Goal: Check status: Check status

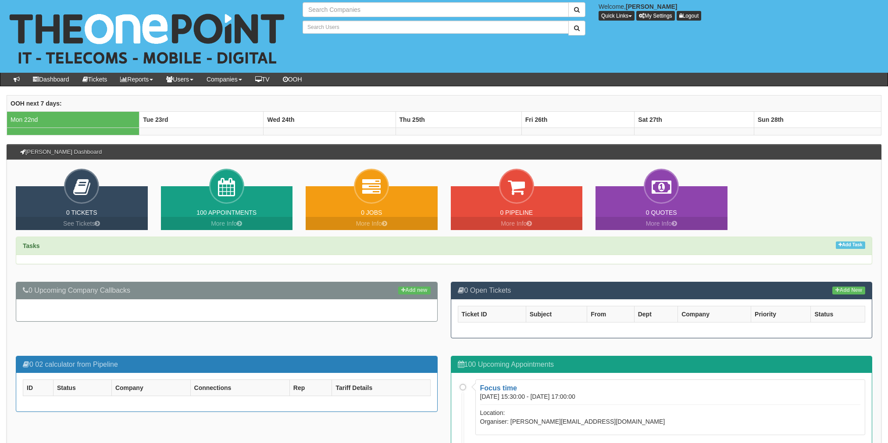
type input "Search Companies"
type input "Search Users"
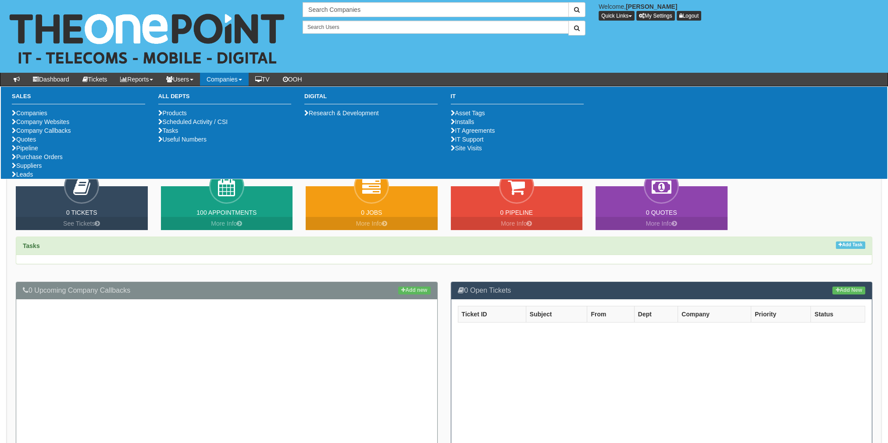
click at [236, 75] on link "Companies" at bounding box center [224, 79] width 49 height 13
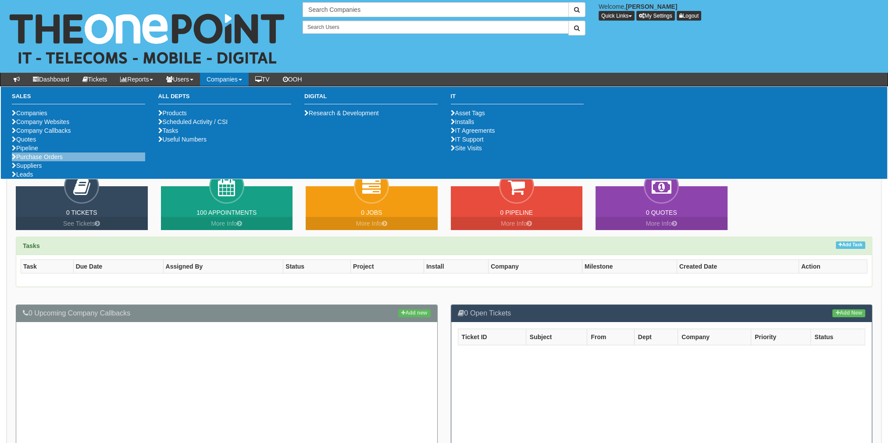
click at [47, 161] on li "Purchase Orders" at bounding box center [78, 157] width 133 height 9
click at [47, 160] on link "Purchase Orders" at bounding box center [37, 156] width 51 height 7
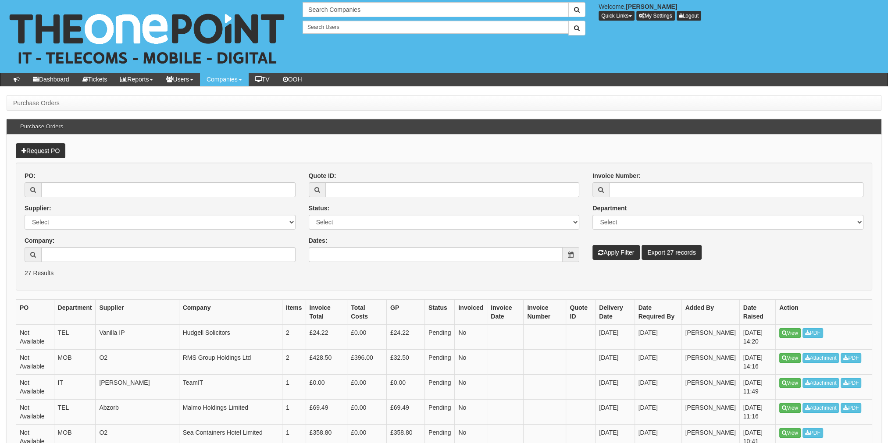
click at [64, 180] on div "PO:" at bounding box center [160, 184] width 271 height 26
click at [64, 191] on input "PO:" at bounding box center [168, 189] width 254 height 15
click at [70, 249] on input "Company:" at bounding box center [168, 254] width 254 height 15
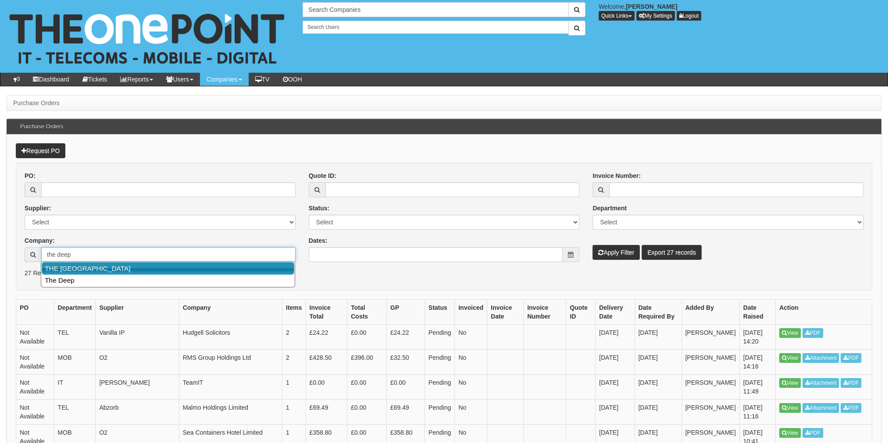
click at [114, 266] on link "THE [GEOGRAPHIC_DATA]" at bounding box center [168, 268] width 252 height 13
type input "THE DEEP BUSINESS CENTRE"
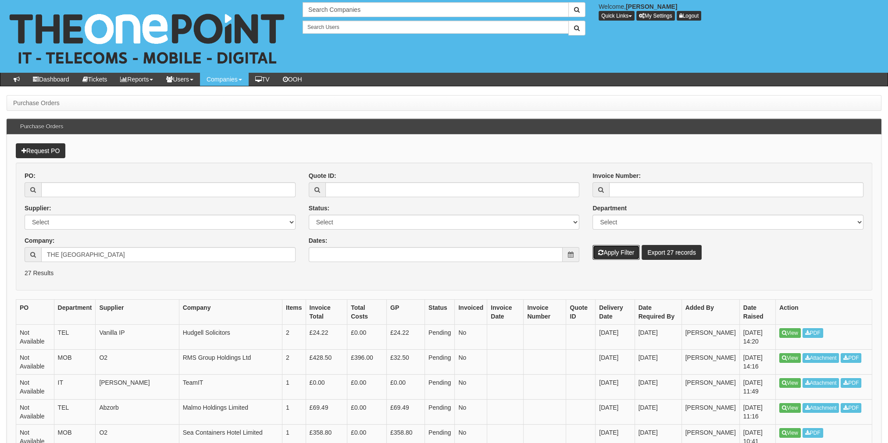
click at [610, 251] on button "Apply Filter" at bounding box center [615, 252] width 47 height 15
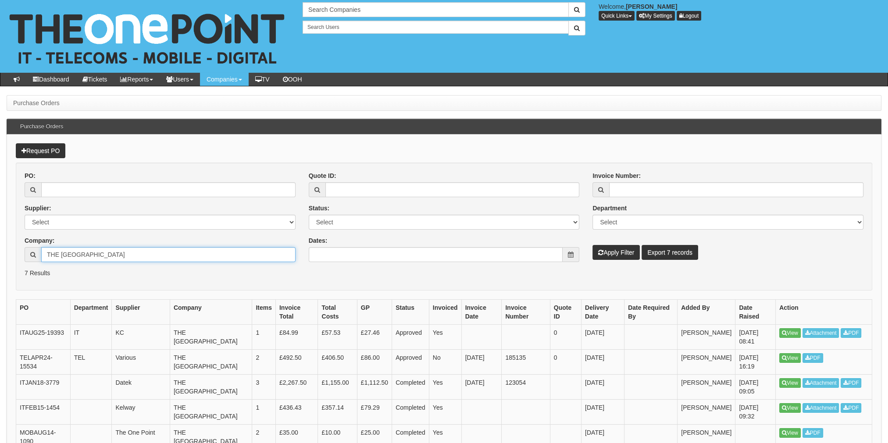
drag, startPoint x: 81, startPoint y: 253, endPoint x: 335, endPoint y: 267, distance: 254.6
click at [335, 267] on form "PO: Supplier: Select 123 REG.co.uk 1Password 3 4Gon AA Jones Electric Ltd Abzor…" at bounding box center [444, 227] width 856 height 128
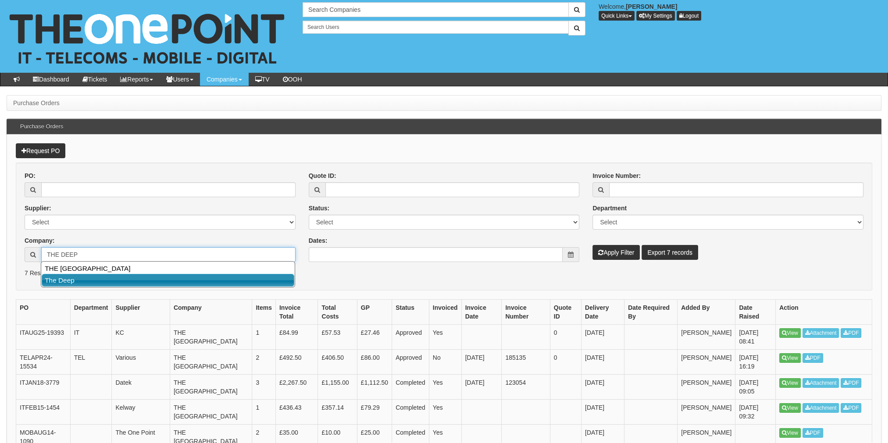
click at [108, 281] on link "The Deep" at bounding box center [168, 280] width 252 height 13
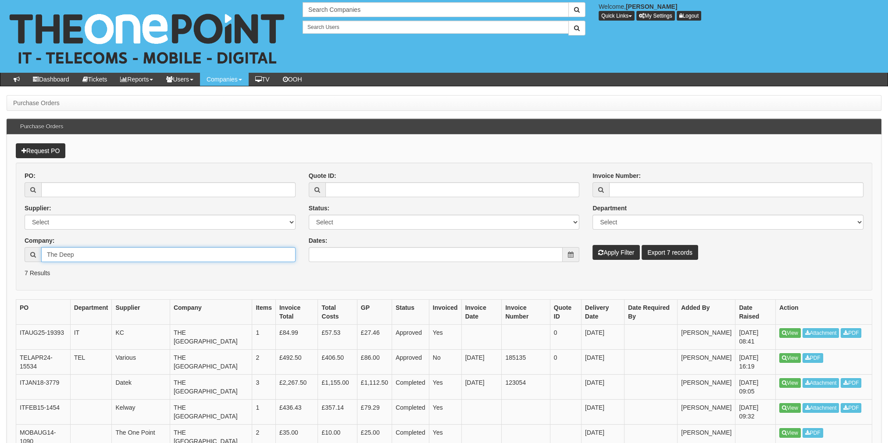
type input "The Deep"
click at [619, 251] on button "Apply Filter" at bounding box center [615, 252] width 47 height 15
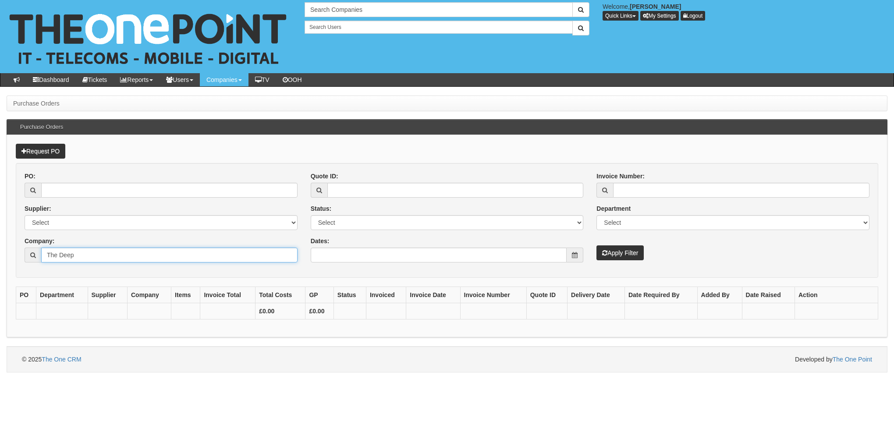
click at [189, 259] on input "The Deep" at bounding box center [169, 255] width 256 height 15
drag, startPoint x: 99, startPoint y: 255, endPoint x: 0, endPoint y: 258, distance: 99.1
click at [4, 256] on div "Purchase Orders Purchase Orders Request PO PO: Supplier: Select 123 REG.co.uk 1…" at bounding box center [447, 234] width 894 height 277
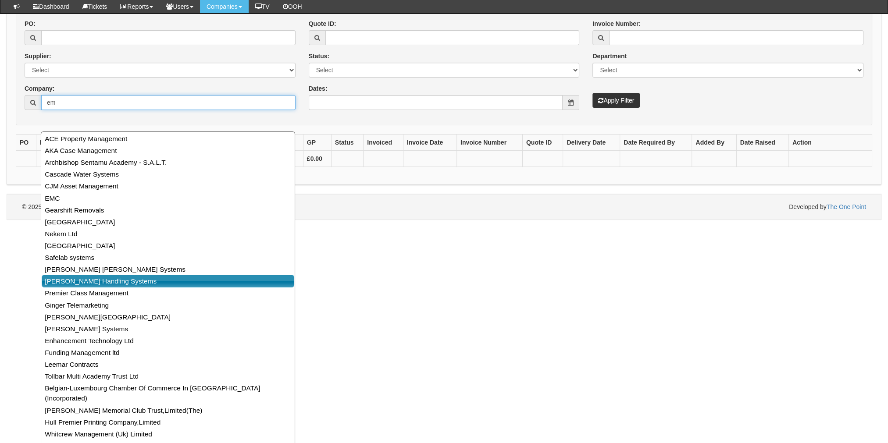
scroll to position [89, 0]
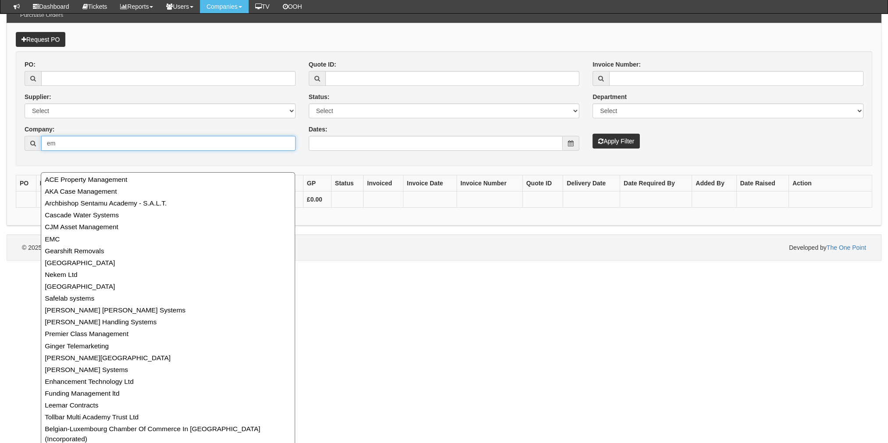
drag, startPoint x: 71, startPoint y: 139, endPoint x: 14, endPoint y: 142, distance: 56.6
click at [14, 142] on div "Request PO PO: Supplier: Select 123 REG.co.uk 1Password 3 4Gon AA Jones Electri…" at bounding box center [444, 124] width 874 height 202
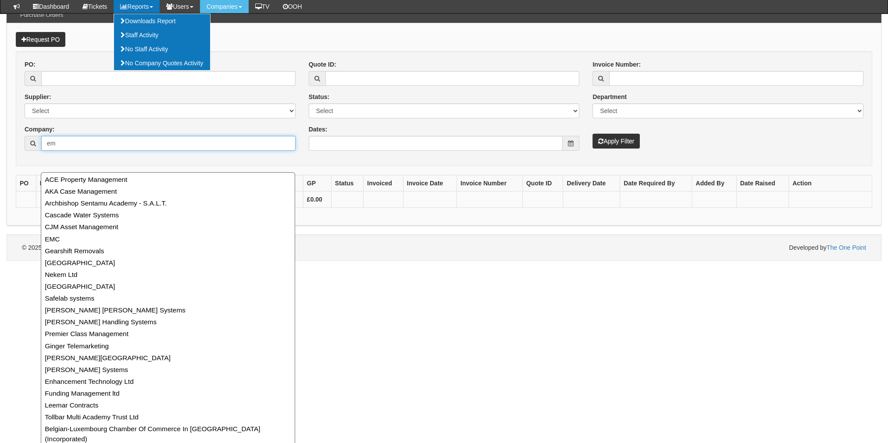
type input "em"
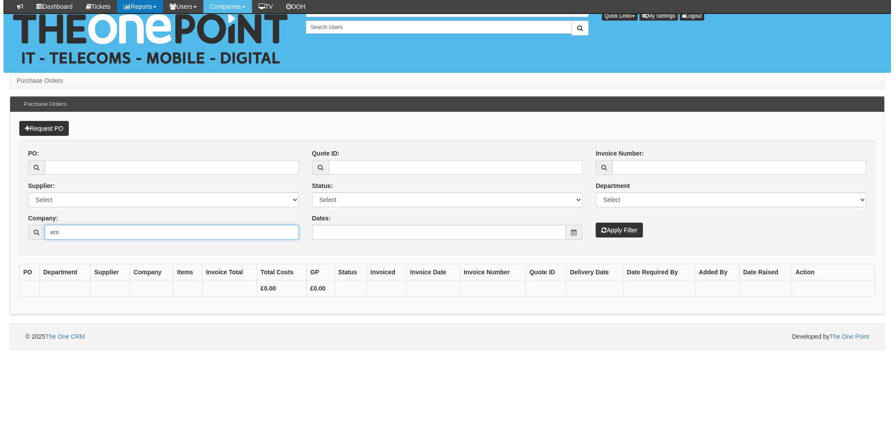
scroll to position [0, 0]
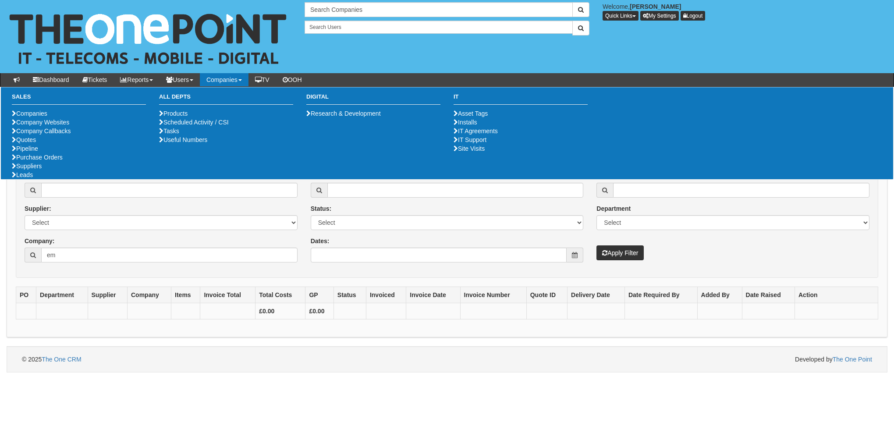
click at [132, 288] on th "Company" at bounding box center [149, 295] width 44 height 16
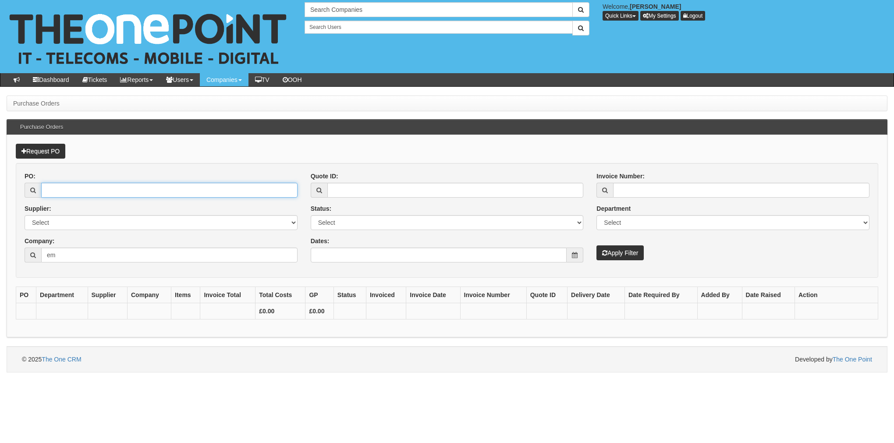
click at [89, 188] on input "PO:" at bounding box center [169, 190] width 256 height 15
paste input "19118"
type input "19118"
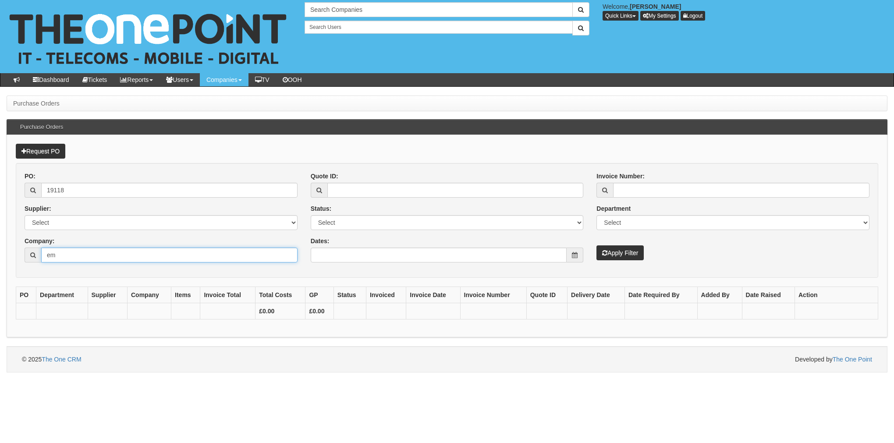
drag, startPoint x: 54, startPoint y: 255, endPoint x: 30, endPoint y: 253, distance: 24.2
click at [33, 253] on div "30 results are available, use up and down arrow keys to navigate. em" at bounding box center [161, 255] width 273 height 15
click at [619, 250] on button "Apply Filter" at bounding box center [620, 252] width 47 height 15
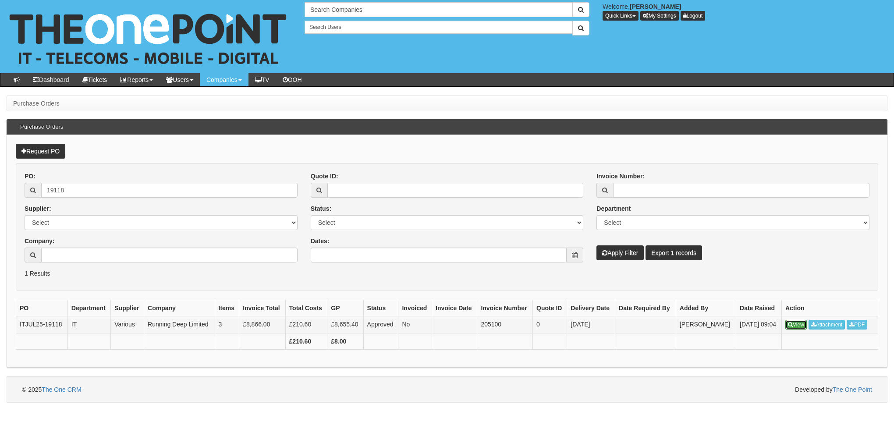
click at [785, 322] on link "View" at bounding box center [795, 325] width 21 height 10
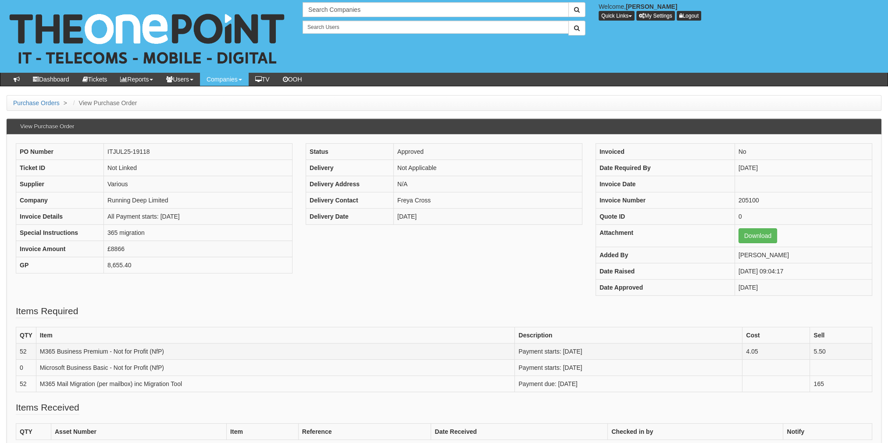
click at [117, 348] on td "M365 Business Premium - Not for Profit (NfP)" at bounding box center [275, 351] width 479 height 16
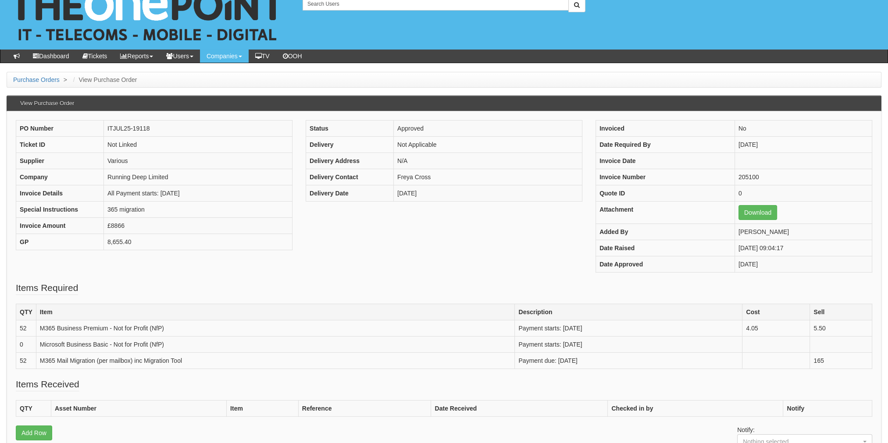
scroll to position [44, 0]
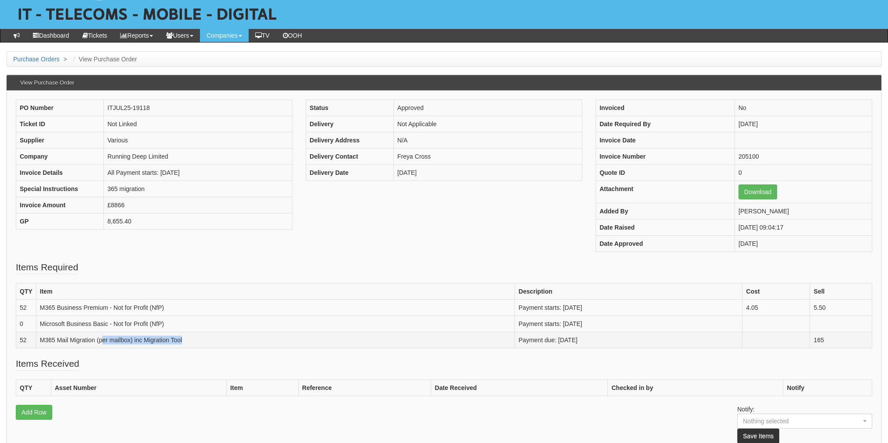
drag, startPoint x: 101, startPoint y: 338, endPoint x: 224, endPoint y: 336, distance: 123.6
click at [224, 336] on td "M365 Mail Migration (per mailbox) inc Migration Tool" at bounding box center [275, 340] width 479 height 16
click at [223, 337] on td "M365 Mail Migration (per mailbox) inc Migration Tool" at bounding box center [275, 340] width 479 height 16
drag, startPoint x: 313, startPoint y: 112, endPoint x: 392, endPoint y: 163, distance: 94.5
click at [392, 163] on tbody "Status Approved Delivery Not Applicable Delivery Address N/A Delivery Contact F…" at bounding box center [444, 139] width 276 height 81
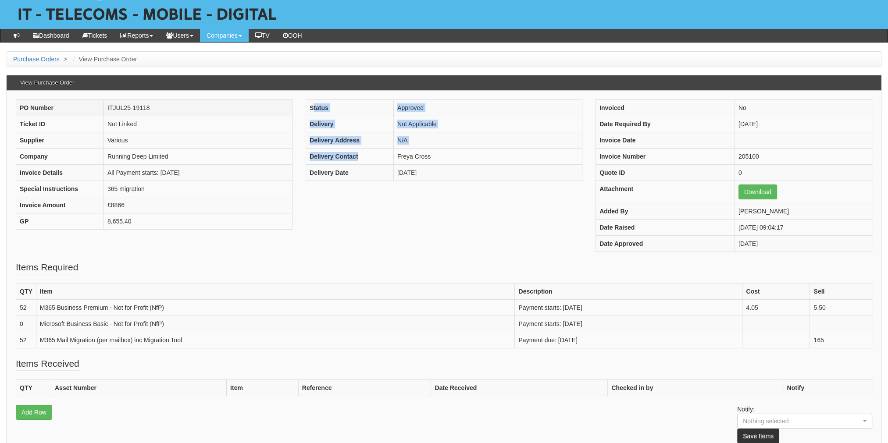
drag, startPoint x: 157, startPoint y: 107, endPoint x: 107, endPoint y: 107, distance: 50.0
click at [107, 107] on td "ITJUL25-19118" at bounding box center [198, 107] width 188 height 16
drag, startPoint x: 107, startPoint y: 107, endPoint x: 119, endPoint y: 111, distance: 11.9
copy td "ITJUL25-19118"
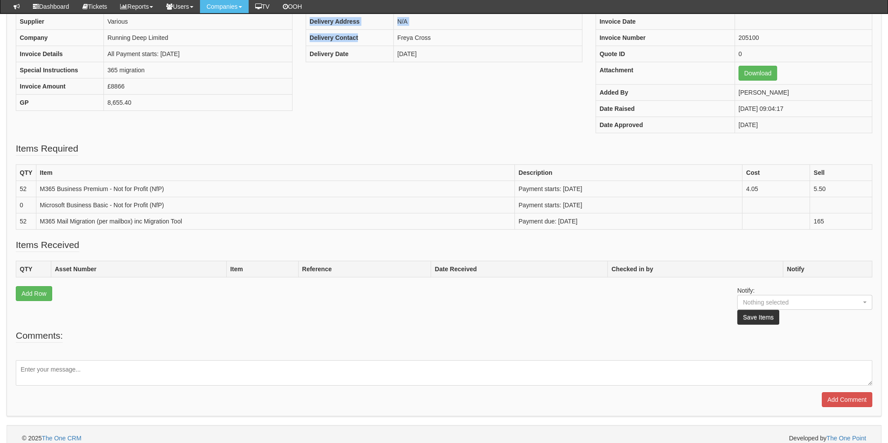
scroll to position [146, 0]
